Goal: Book appointment/travel/reservation

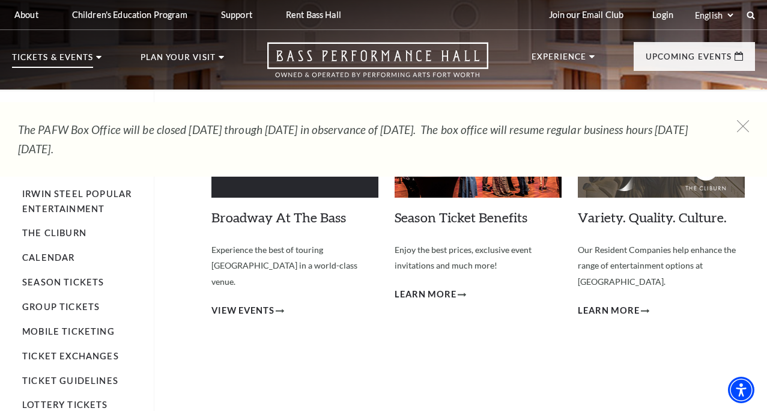
click at [99, 57] on use at bounding box center [98, 57] width 5 height 3
click at [50, 59] on p "Tickets & Events" at bounding box center [52, 60] width 81 height 14
click at [50, 255] on link "Calendar" at bounding box center [48, 257] width 52 height 10
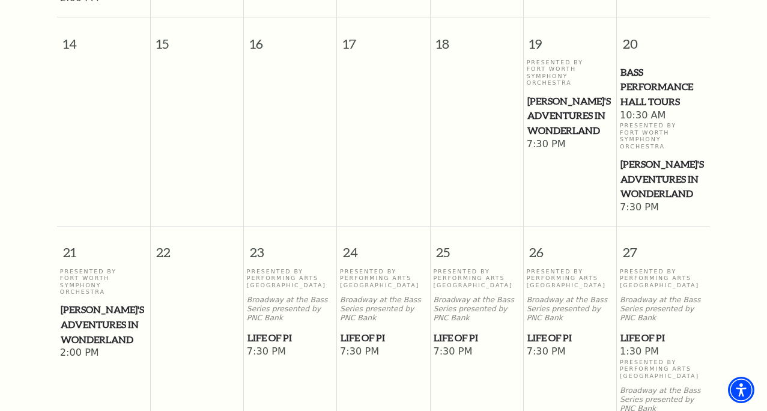
scroll to position [637, 0]
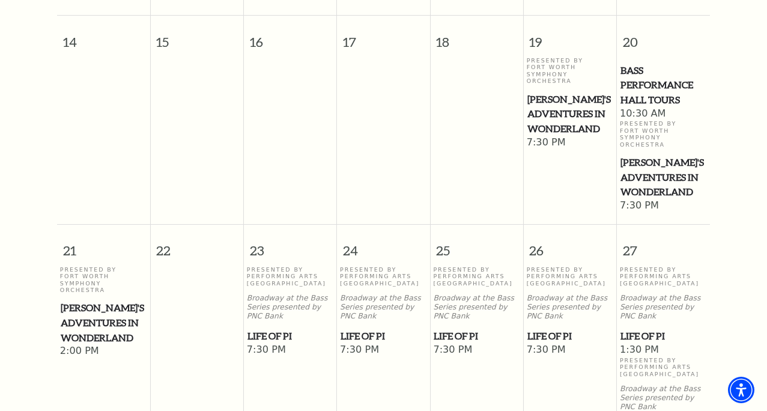
click at [542, 92] on span "[PERSON_NAME]'s Adventures in Wonderland" at bounding box center [571, 114] width 86 height 44
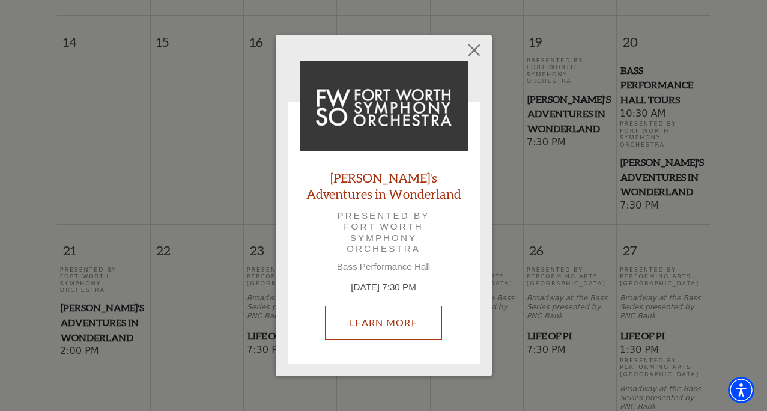
click at [394, 320] on link "Learn More" at bounding box center [383, 323] width 117 height 34
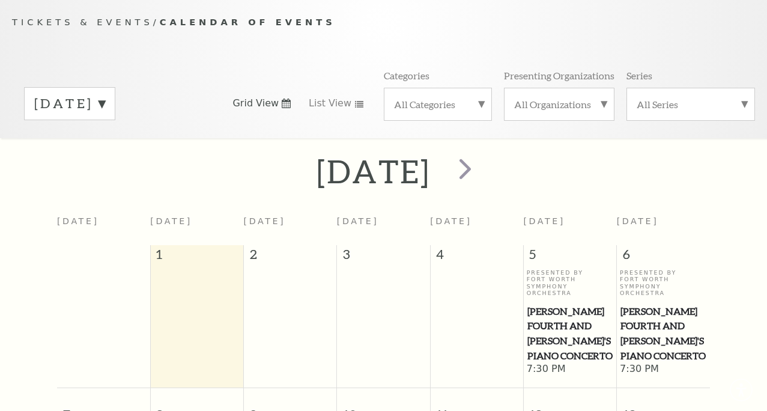
scroll to position [101, 0]
